Goal: Navigation & Orientation: Understand site structure

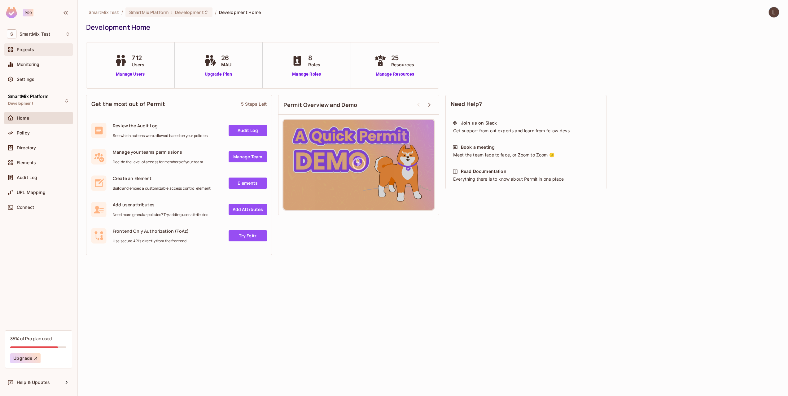
click at [35, 52] on div "Projects" at bounding box center [44, 49] width 54 height 5
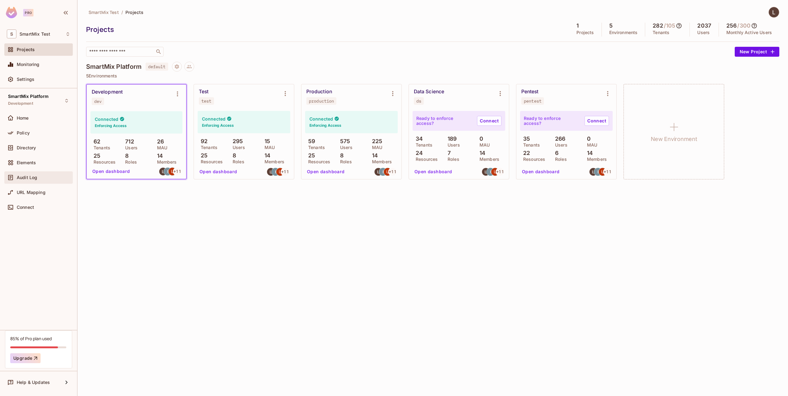
click at [42, 183] on div "Audit Log" at bounding box center [38, 177] width 68 height 12
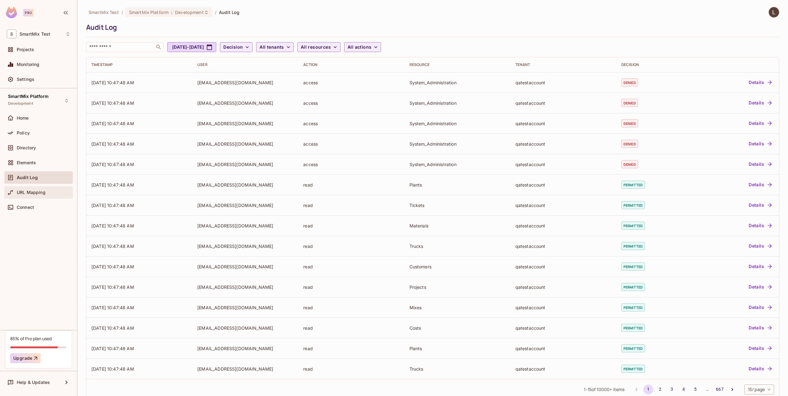
click at [37, 195] on span "URL Mapping" at bounding box center [31, 192] width 29 height 5
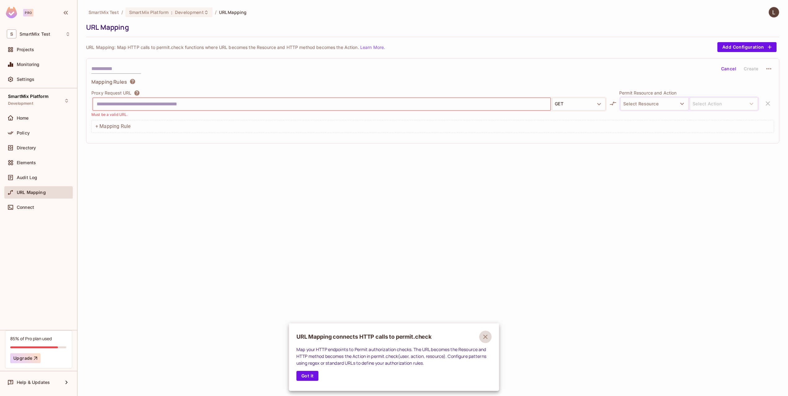
click at [486, 332] on button "button" at bounding box center [485, 337] width 12 height 12
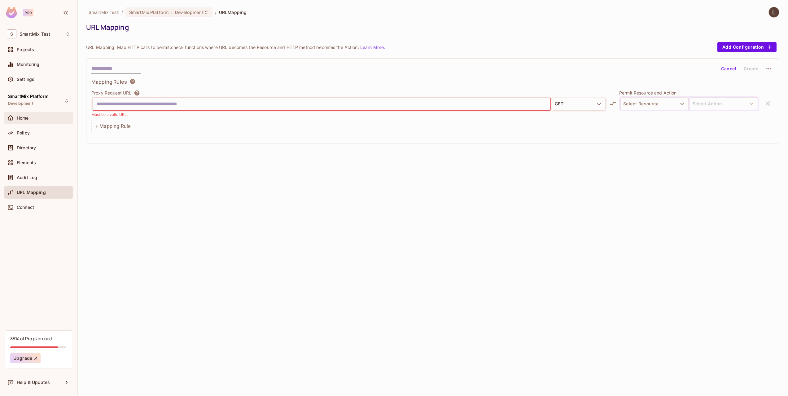
click at [37, 119] on div "Home" at bounding box center [44, 118] width 54 height 5
